Goal: Information Seeking & Learning: Learn about a topic

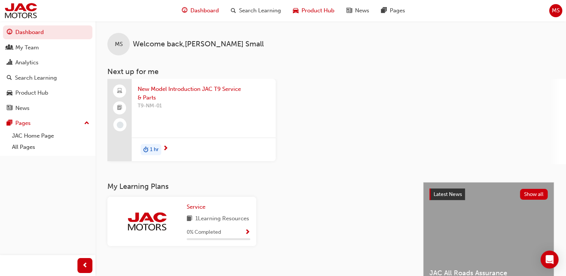
click at [313, 13] on span "Product Hub" at bounding box center [317, 10] width 33 height 9
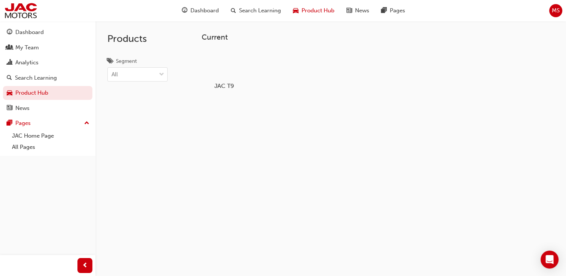
drag, startPoint x: 250, startPoint y: 68, endPoint x: 236, endPoint y: 70, distance: 14.4
click at [236, 70] on div "JAC T9" at bounding box center [378, 71] width 352 height 49
click at [236, 70] on div at bounding box center [224, 64] width 42 height 30
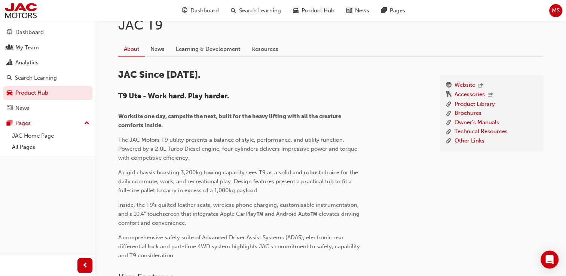
scroll to position [178, 0]
click at [483, 129] on link "Technical Resources" at bounding box center [480, 131] width 53 height 9
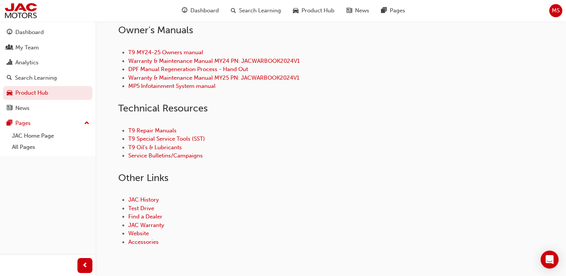
scroll to position [354, 0]
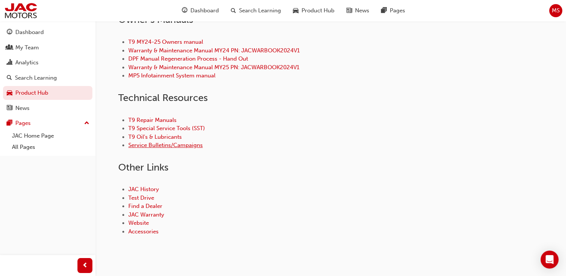
click at [189, 144] on link "Service Bulletins/Campaigns" at bounding box center [165, 145] width 74 height 7
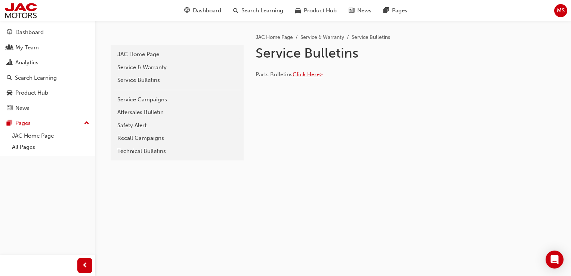
click at [311, 71] on span "Click Here>" at bounding box center [308, 74] width 30 height 7
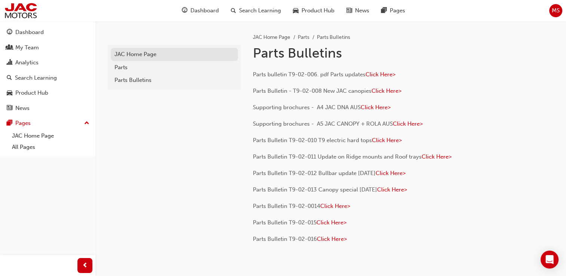
click at [145, 57] on div "JAC Home Page" at bounding box center [174, 54] width 120 height 9
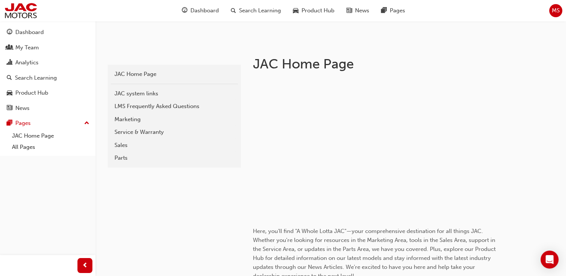
scroll to position [133, 0]
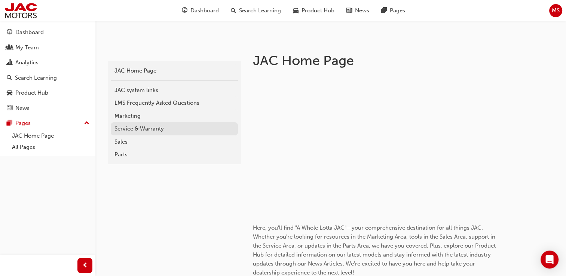
click at [145, 130] on div "Service & Warranty" at bounding box center [174, 129] width 120 height 9
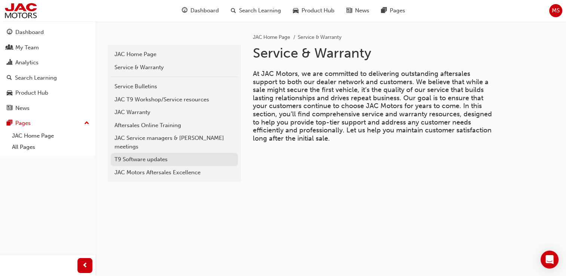
click at [147, 155] on div "T9 Software updates" at bounding box center [174, 159] width 120 height 9
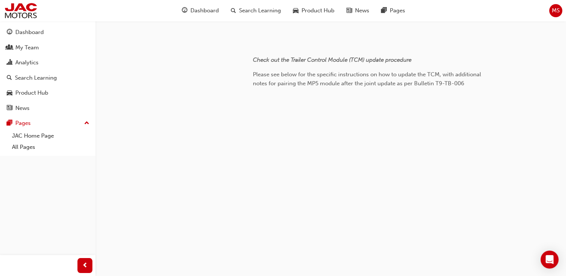
scroll to position [974, 0]
